Goal: Communication & Community: Share content

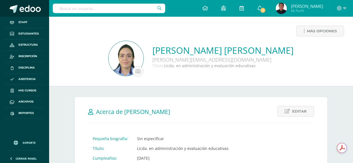
drag, startPoint x: 0, startPoint y: 0, endPoint x: 31, endPoint y: 10, distance: 32.8
click at [32, 11] on span at bounding box center [30, 9] width 21 height 8
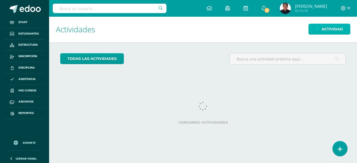
click at [320, 30] on icon at bounding box center [318, 29] width 4 height 5
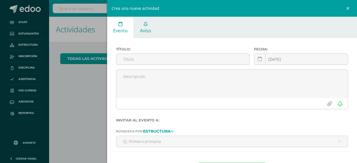
click at [151, 27] on link "Aviso" at bounding box center [145, 27] width 23 height 21
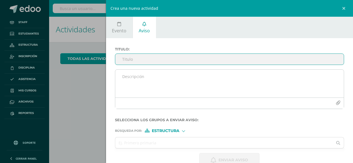
click at [339, 100] on button "button" at bounding box center [338, 103] width 11 height 11
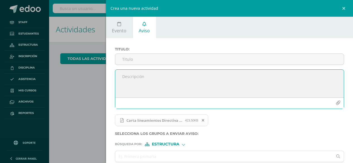
click at [146, 87] on textarea at bounding box center [229, 84] width 229 height 28
drag, startPoint x: 202, startPoint y: 120, endPoint x: 228, endPoint y: 116, distance: 26.9
click at [203, 120] on span at bounding box center [203, 121] width 9 height 6
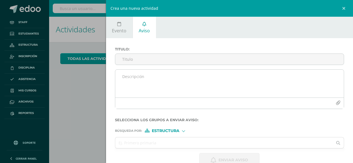
click at [338, 103] on button "button" at bounding box center [338, 103] width 11 height 11
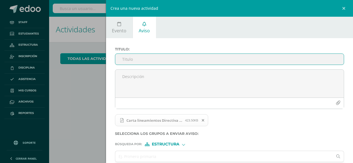
click at [140, 60] on input "Titulo :" at bounding box center [229, 59] width 229 height 11
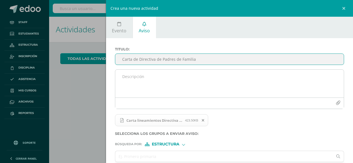
type input "Carta de Directiva de Padres de Familia"
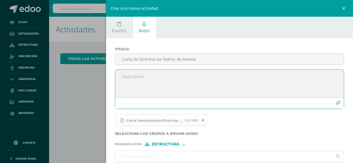
click at [128, 73] on textarea at bounding box center [229, 84] width 229 height 28
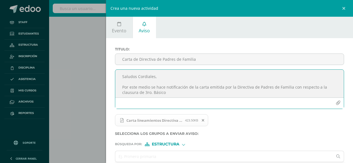
scroll to position [27, 0]
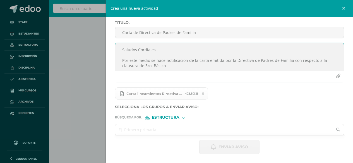
type textarea "Saludos Cordiales, Por este medio se hace notificación de la carta emitida por …"
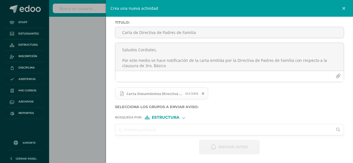
click at [160, 130] on input "text" at bounding box center [224, 130] width 218 height 11
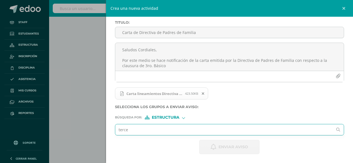
type input "tercer"
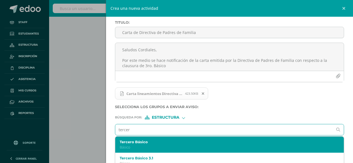
click at [156, 144] on label "Tercero Básico" at bounding box center [225, 142] width 210 height 4
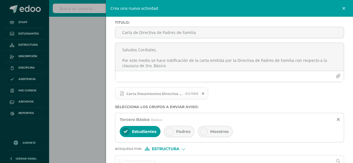
click at [187, 135] on div "Padres" at bounding box center [179, 131] width 31 height 11
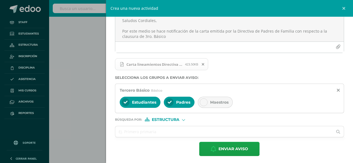
scroll to position [58, 0]
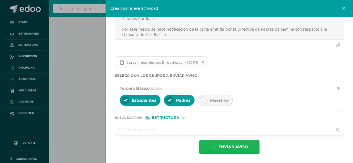
click at [231, 147] on span "Enviar aviso" at bounding box center [234, 147] width 30 height 14
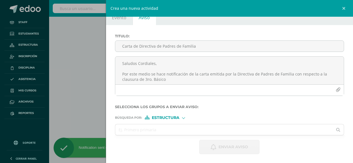
scroll to position [0, 0]
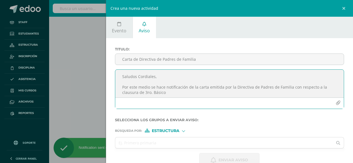
click at [336, 102] on icon "button" at bounding box center [338, 103] width 5 height 5
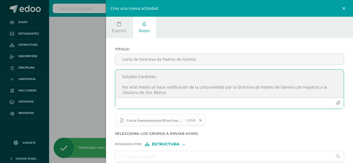
click at [144, 85] on textarea "Saludos Cordiales, Por este medio se hace notificación de la carta emitida por …" at bounding box center [229, 84] width 229 height 28
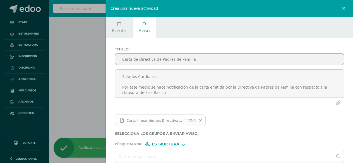
click at [139, 54] on input "Carta de Directiva de Padres de Familia" at bounding box center [229, 59] width 229 height 11
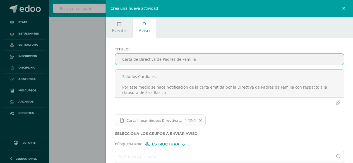
click at [152, 58] on input "Carta de Directiva de Padres de Familia" at bounding box center [229, 59] width 229 height 11
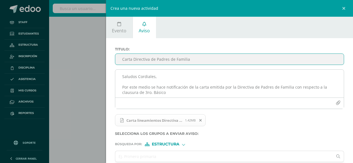
type input "Carta Directiva de Padres de Familia"
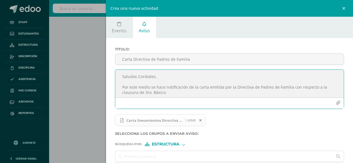
drag, startPoint x: 147, startPoint y: 90, endPoint x: 147, endPoint y: 81, distance: 8.4
click at [147, 82] on textarea "Saludos Cordiales, Por este medio se hace notificación de la carta emitida por …" at bounding box center [229, 84] width 229 height 28
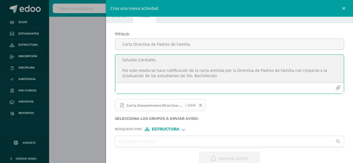
scroll to position [27, 0]
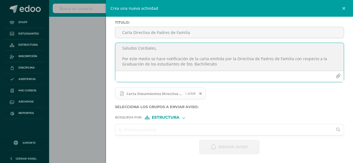
type textarea "Saludos Cordiales, Por este medio se hace notificación de la carta emitida por …"
click at [174, 130] on input "text" at bounding box center [224, 130] width 218 height 11
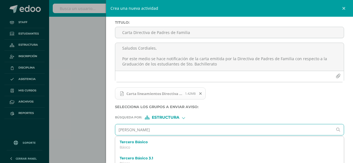
type input "Quinto"
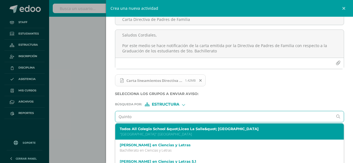
scroll to position [50, 0]
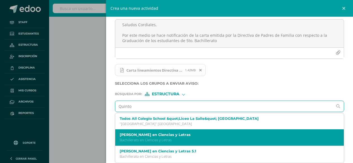
click at [163, 138] on div "Quinto Bachillerato en Ciencias y Letras Bachillerato en Ciencias y Letras" at bounding box center [225, 138] width 210 height 10
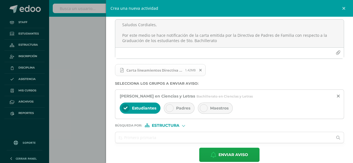
click at [181, 110] on span "Padres" at bounding box center [183, 108] width 14 height 5
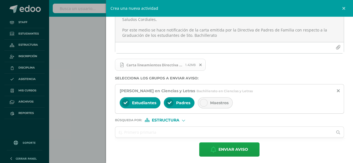
scroll to position [58, 0]
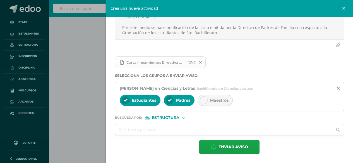
click at [202, 61] on icon at bounding box center [200, 63] width 3 height 4
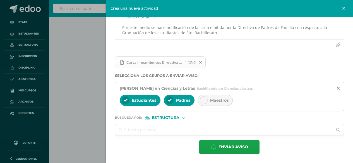
scroll to position [45, 0]
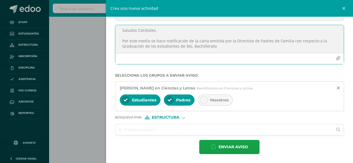
click at [336, 57] on icon "button" at bounding box center [338, 58] width 5 height 5
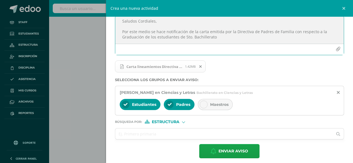
scroll to position [58, 0]
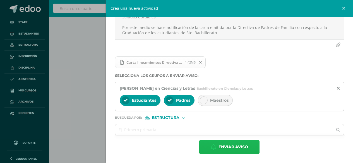
click at [221, 149] on span "Enviar aviso" at bounding box center [234, 147] width 30 height 14
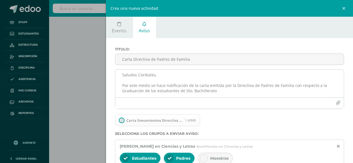
scroll to position [0, 0]
